Goal: Obtain resource: Download file/media

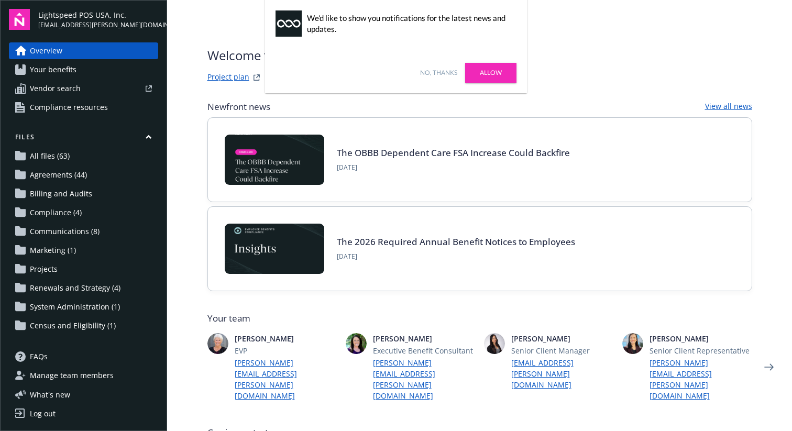
click at [228, 76] on link "Project plan" at bounding box center [228, 77] width 42 height 13
